Goal: Task Accomplishment & Management: Manage account settings

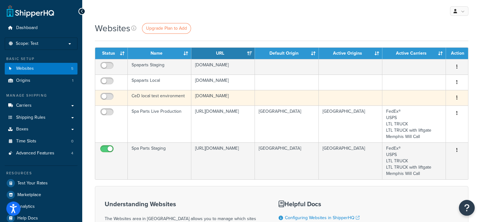
click at [459, 98] on button "button" at bounding box center [457, 98] width 9 height 10
click at [428, 122] on link "Delete" at bounding box center [432, 123] width 50 height 13
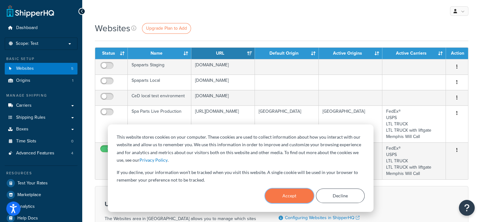
click at [283, 195] on button "Accept" at bounding box center [289, 196] width 49 height 15
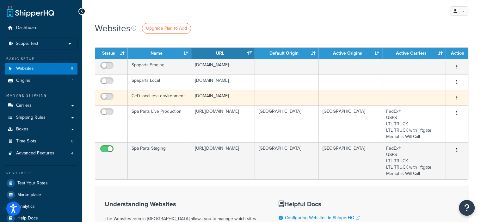
click at [457, 97] on icon "button" at bounding box center [457, 98] width 1 height 4
click at [417, 120] on link "Delete" at bounding box center [432, 123] width 50 height 13
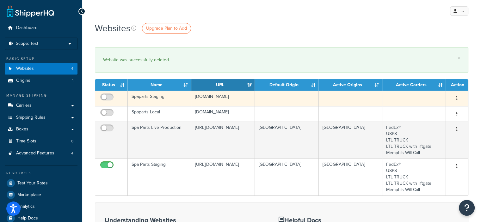
click at [457, 97] on icon "button" at bounding box center [457, 98] width 1 height 4
click at [422, 124] on link "Delete" at bounding box center [432, 123] width 50 height 13
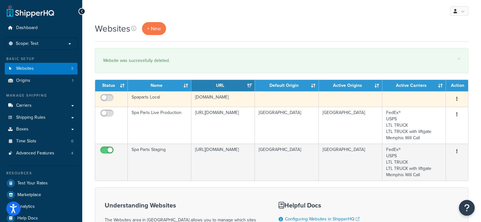
drag, startPoint x: 233, startPoint y: 97, endPoint x: 195, endPoint y: 102, distance: 38.4
click at [195, 102] on td "[DOMAIN_NAME]" at bounding box center [223, 99] width 64 height 16
click at [457, 97] on icon "button" at bounding box center [457, 99] width 1 height 4
click at [419, 137] on link "Delete" at bounding box center [432, 137] width 50 height 13
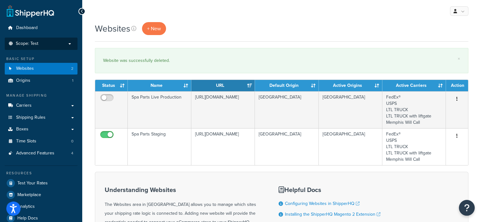
click at [62, 43] on p "Scope: Test" at bounding box center [41, 43] width 67 height 5
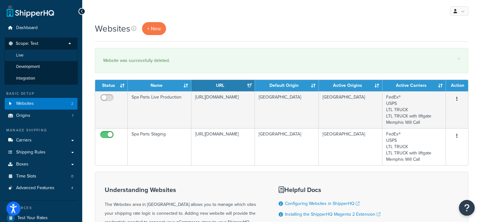
click at [40, 57] on li "Live" at bounding box center [40, 56] width 73 height 12
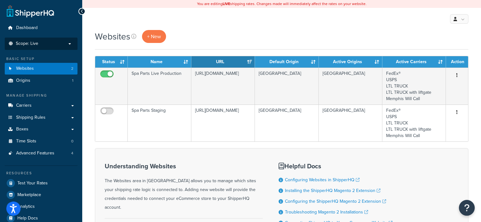
click at [62, 46] on p "Scope: Live" at bounding box center [41, 43] width 67 height 5
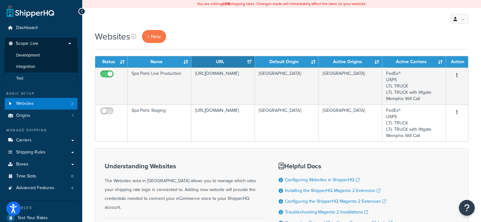
click at [37, 76] on li "Test" at bounding box center [40, 79] width 73 height 12
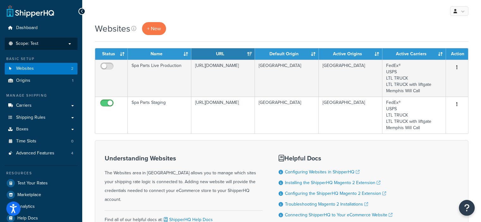
click at [41, 45] on p "Scope: Test" at bounding box center [41, 43] width 67 height 5
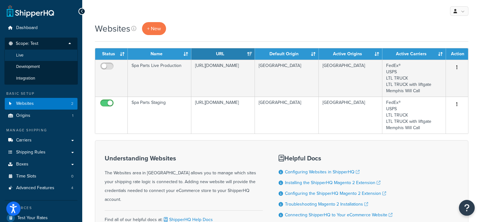
click at [31, 53] on li "Live" at bounding box center [40, 56] width 73 height 12
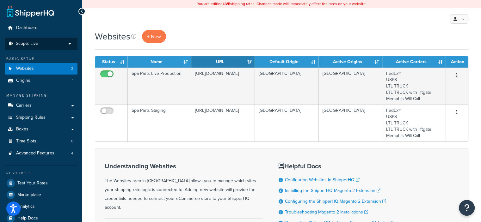
click at [69, 44] on p "Scope: Live" at bounding box center [41, 43] width 67 height 5
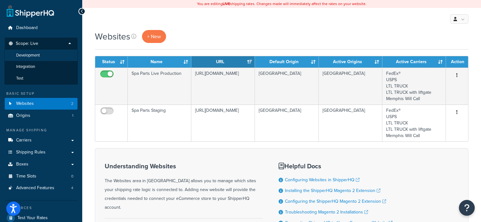
click at [62, 55] on li "Development" at bounding box center [40, 56] width 73 height 12
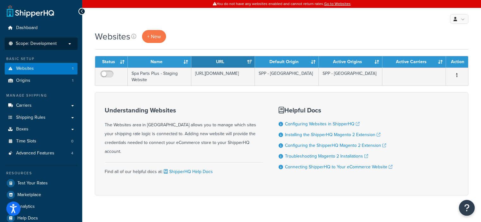
click at [71, 44] on p "Scope: Development" at bounding box center [41, 43] width 67 height 5
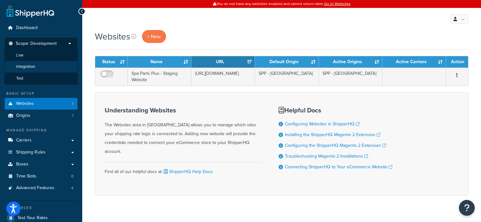
click at [57, 66] on li "Integration" at bounding box center [40, 67] width 73 height 12
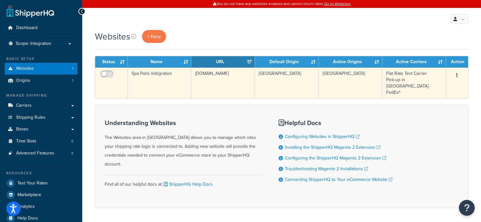
click at [458, 74] on button "button" at bounding box center [457, 76] width 9 height 10
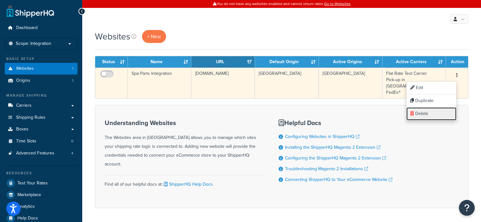
click at [430, 115] on link "Delete" at bounding box center [432, 114] width 50 height 13
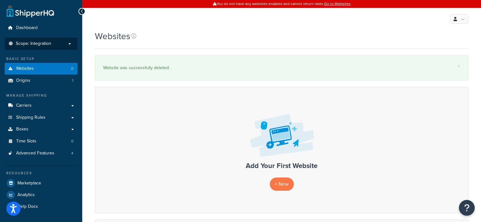
click at [72, 45] on p "Scope: Integration" at bounding box center [41, 43] width 67 height 5
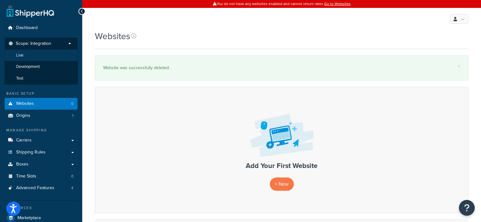
click at [44, 54] on li "Live" at bounding box center [40, 56] width 73 height 12
